Goal: Task Accomplishment & Management: Complete application form

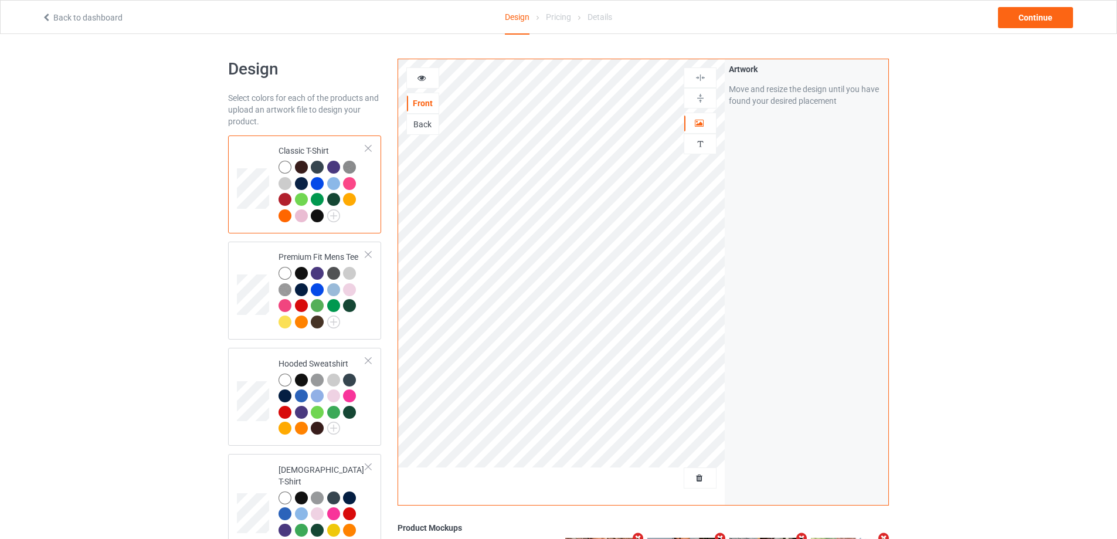
click at [87, 17] on link "Back to dashboard" at bounding box center [82, 17] width 81 height 9
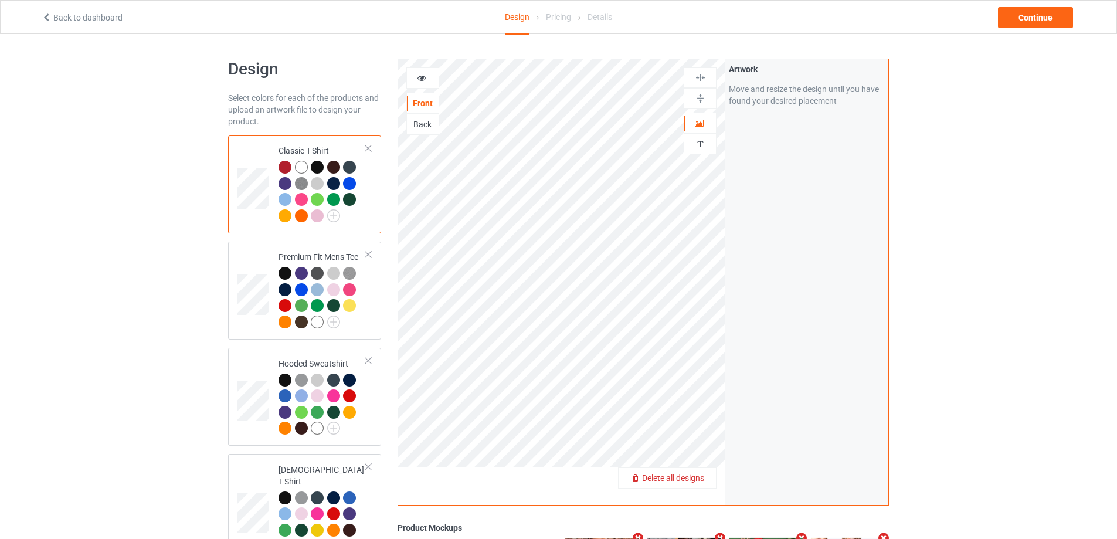
click at [693, 479] on span "Delete all designs" at bounding box center [673, 477] width 62 height 9
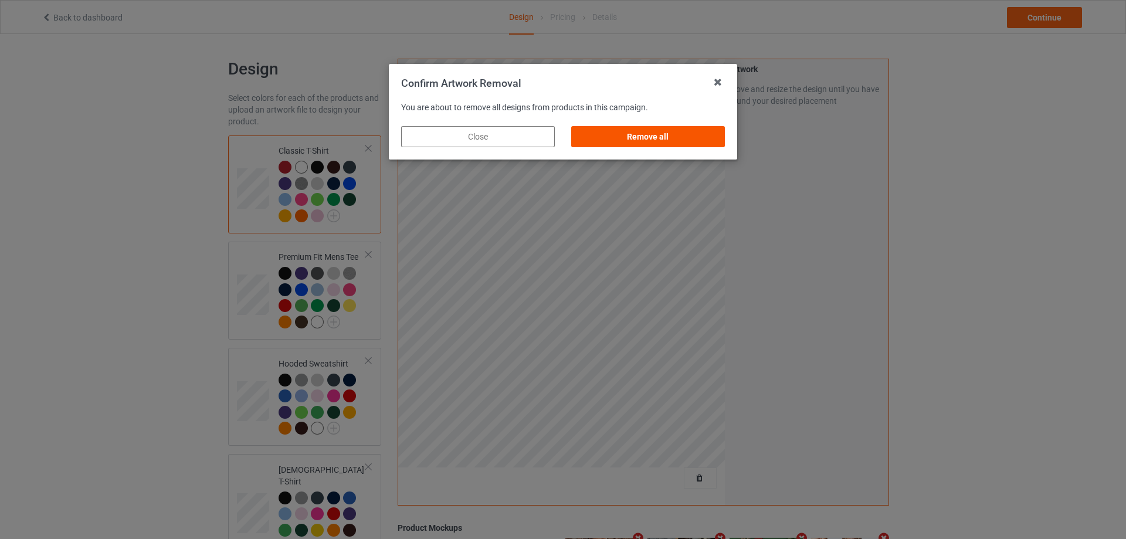
click at [713, 140] on div "Remove all" at bounding box center [648, 136] width 154 height 21
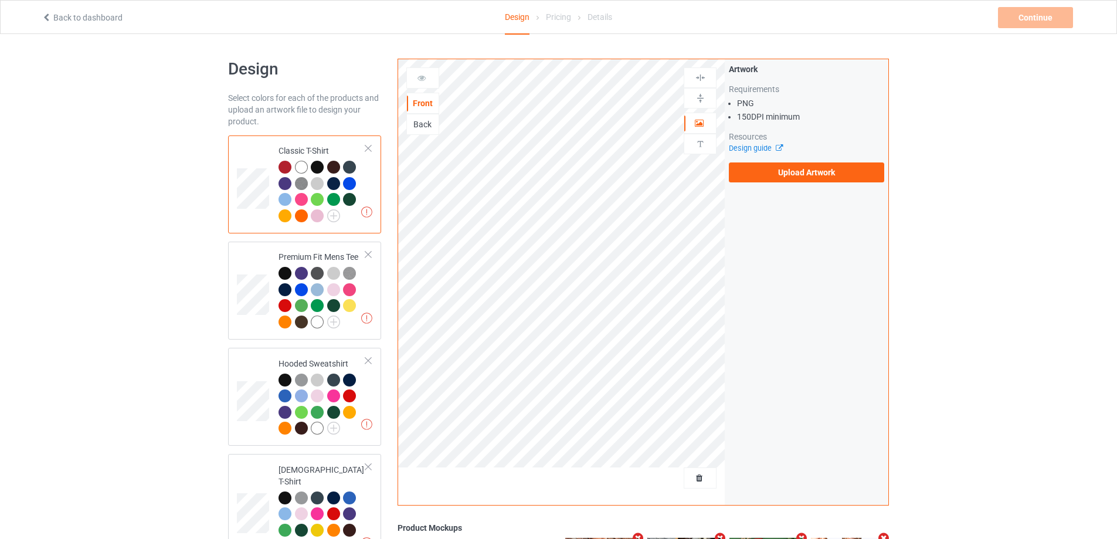
click at [769, 161] on div "Artwork Requirements PNG 150 DPI minimum Resources Design guide Upload Artwork" at bounding box center [806, 122] width 155 height 119
click at [764, 183] on div "Artwork Requirements PNG 150 DPI minimum Resources Design guide Upload Artwork" at bounding box center [807, 122] width 164 height 127
click at [750, 164] on label "Upload Artwork" at bounding box center [806, 172] width 155 height 20
click at [0, 0] on input "Upload Artwork" at bounding box center [0, 0] width 0 height 0
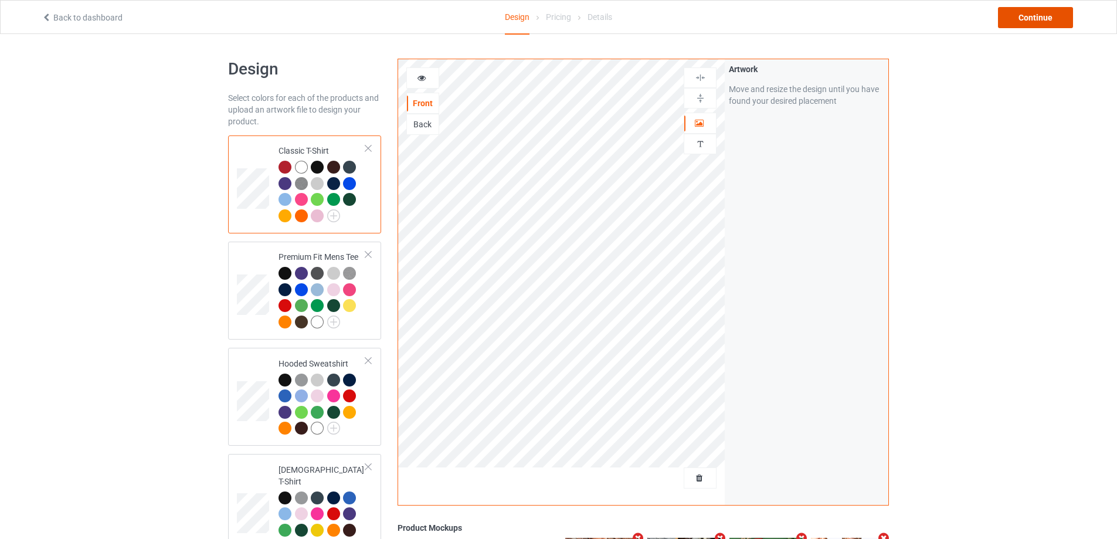
click at [1027, 19] on div "Continue" at bounding box center [1035, 17] width 75 height 21
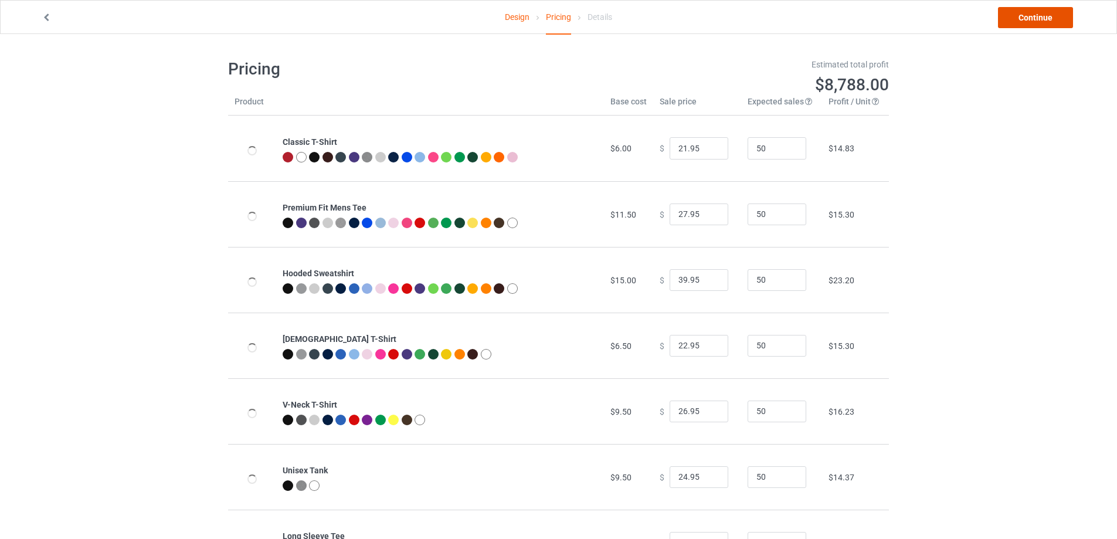
click at [1030, 18] on link "Continue" at bounding box center [1035, 17] width 75 height 21
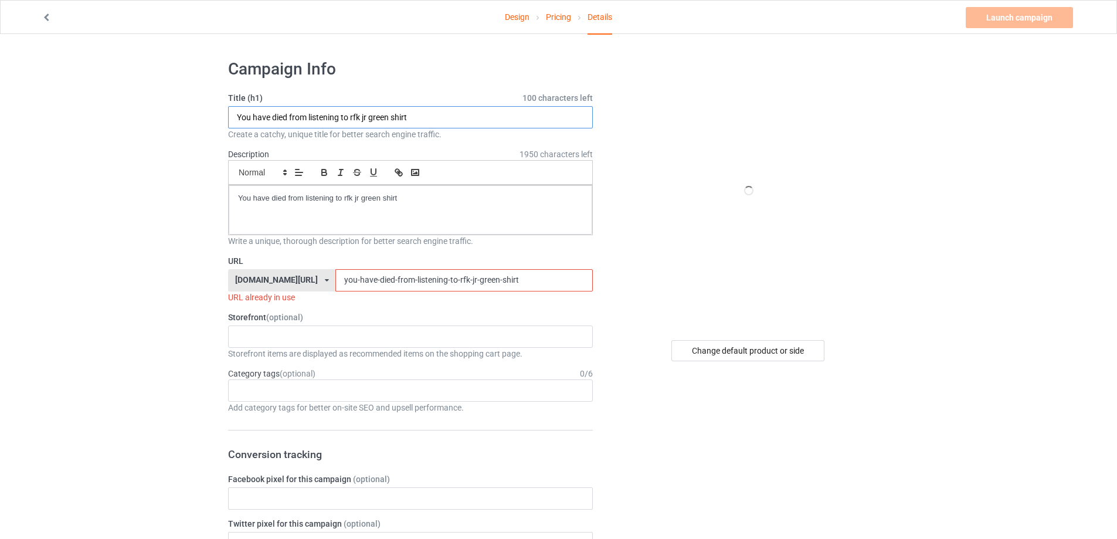
paste input "mariners pho kit"
type input "mariners pho kit shirt"
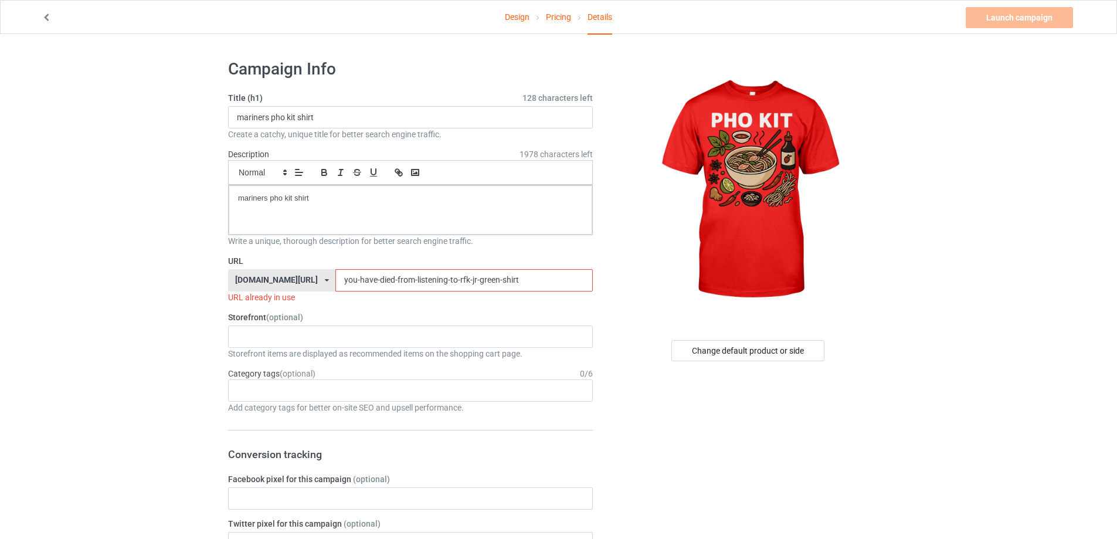
drag, startPoint x: 514, startPoint y: 274, endPoint x: 126, endPoint y: 286, distance: 387.8
paste input "mariners-pho-kit"
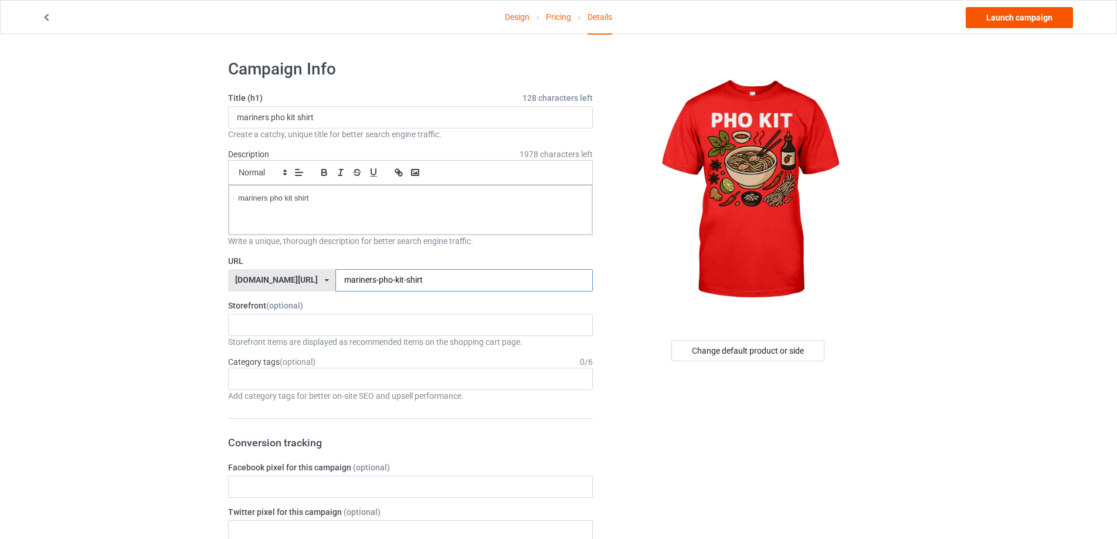
type input "mariners-pho-kit-shirt"
click at [1019, 15] on link "Launch campaign" at bounding box center [1019, 17] width 107 height 21
